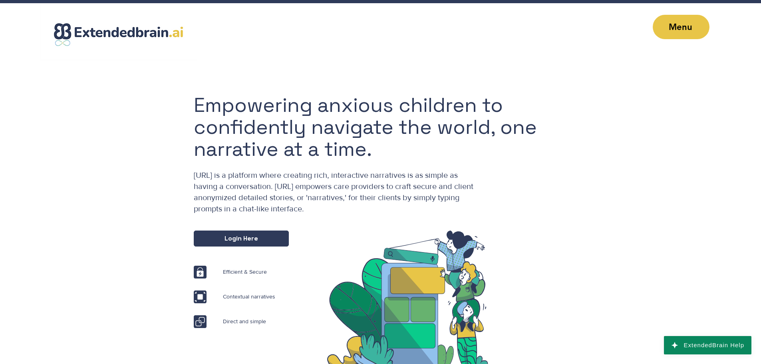
click at [131, 30] on img at bounding box center [118, 32] width 157 height 58
click at [692, 27] on span "Menu" at bounding box center [680, 27] width 57 height 24
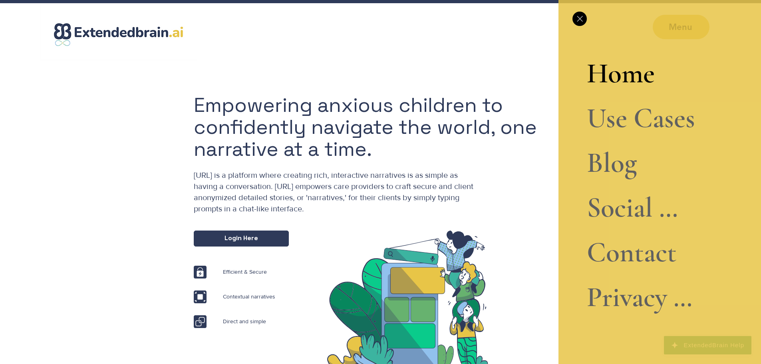
click at [613, 164] on link "Blog" at bounding box center [641, 163] width 108 height 45
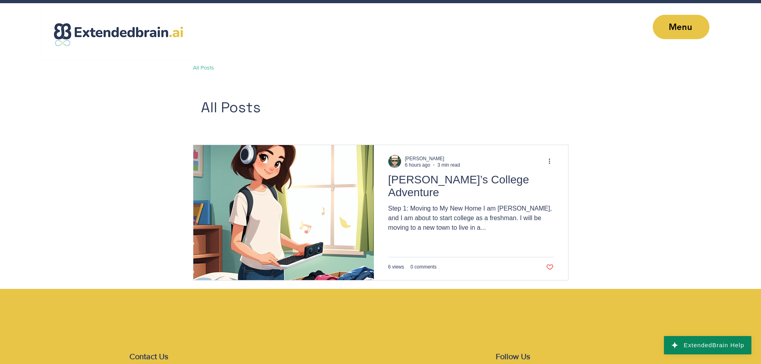
click at [474, 170] on div "Gopi Yeleswarapu 6 hours ago 3 min read" at bounding box center [470, 164] width 165 height 18
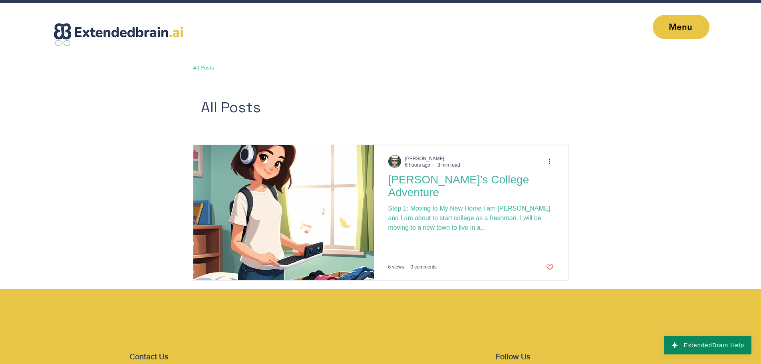
click at [473, 178] on h2 "[PERSON_NAME]’s College Adventure" at bounding box center [470, 186] width 165 height 26
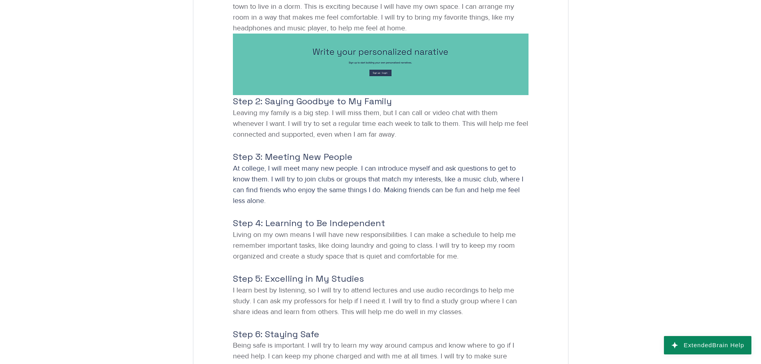
scroll to position [200, 0]
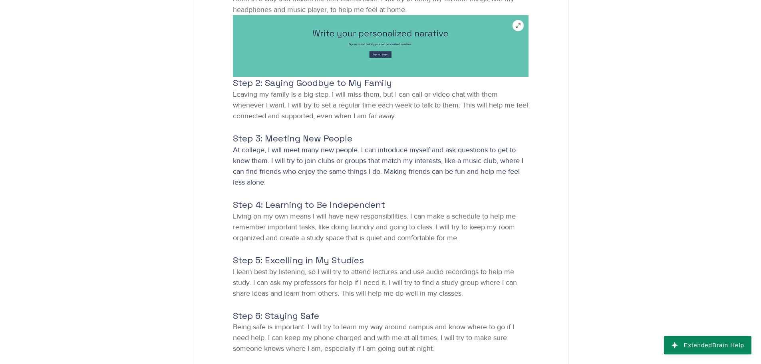
click at [403, 59] on img at bounding box center [380, 46] width 295 height 62
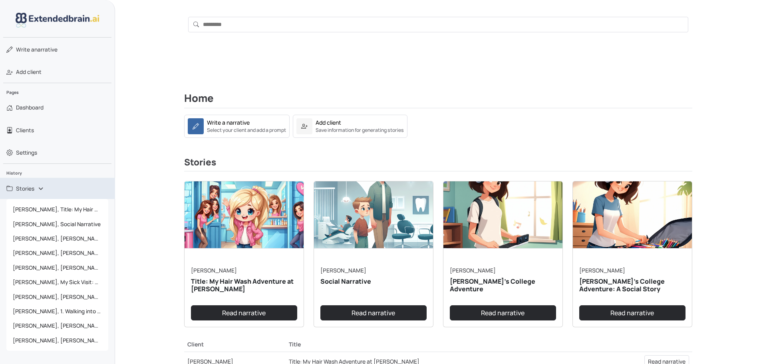
click at [31, 191] on span "Stories" at bounding box center [25, 188] width 18 height 8
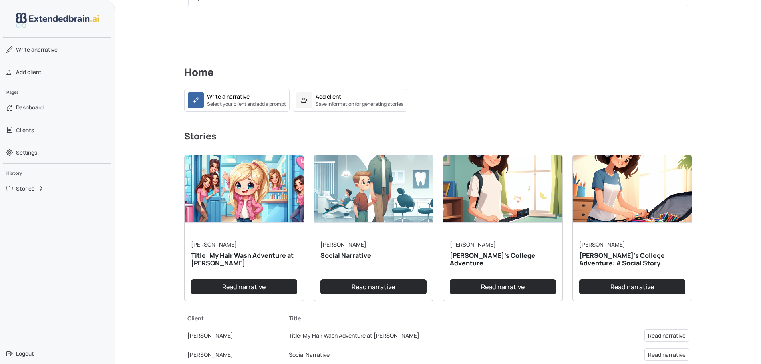
scroll to position [40, 0]
